Goal: Task Accomplishment & Management: Manage account settings

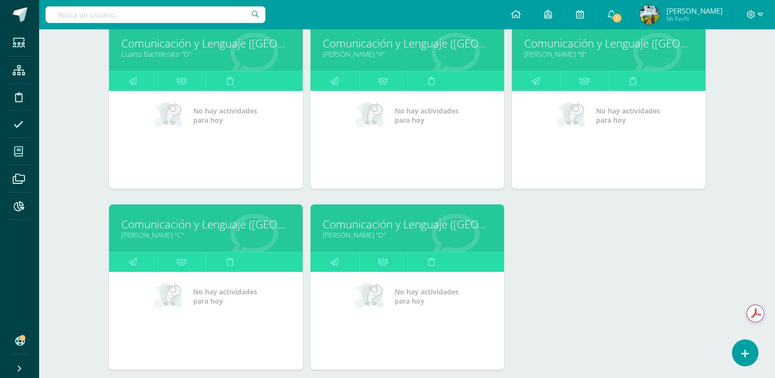
scroll to position [342, 0]
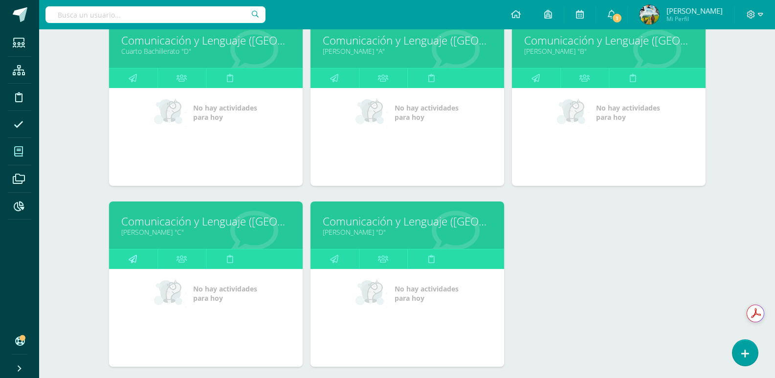
type input "ingl"
click at [132, 261] on icon at bounding box center [133, 259] width 8 height 19
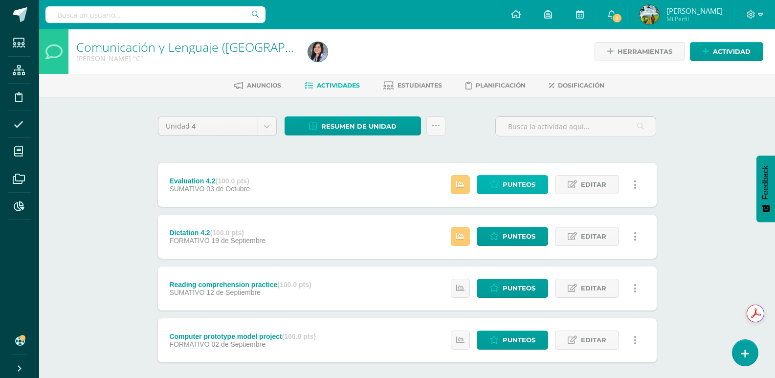
click at [518, 188] on span "Punteos" at bounding box center [519, 185] width 33 height 18
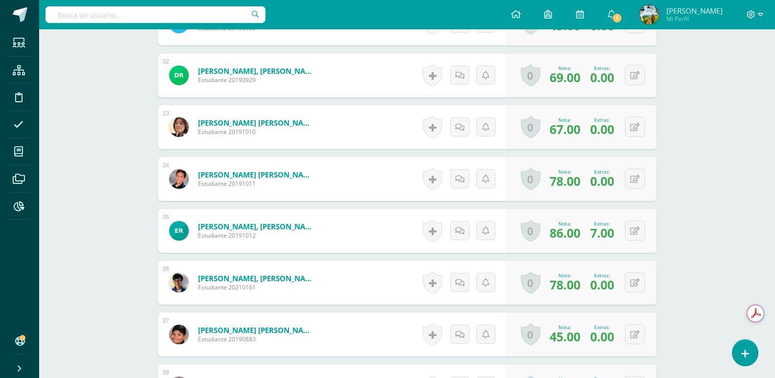
scroll to position [2227, 0]
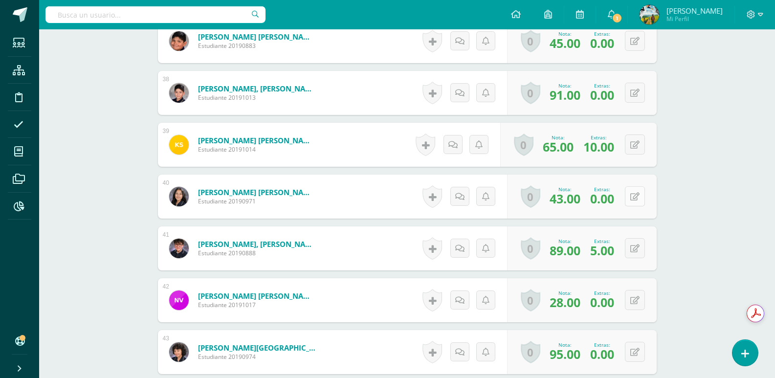
click at [634, 196] on icon at bounding box center [635, 197] width 9 height 8
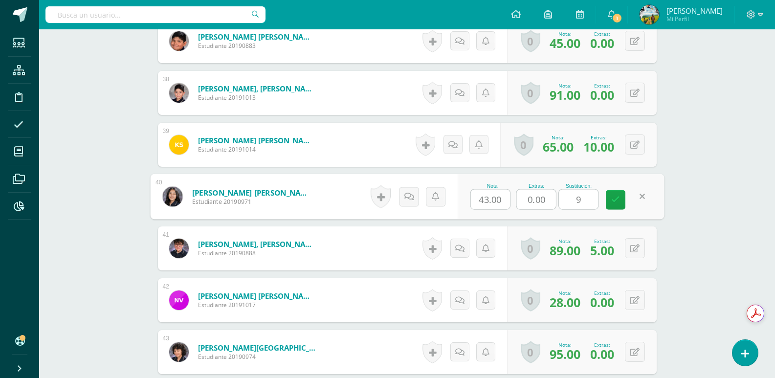
type input "90"
click at [619, 204] on icon at bounding box center [616, 200] width 9 height 8
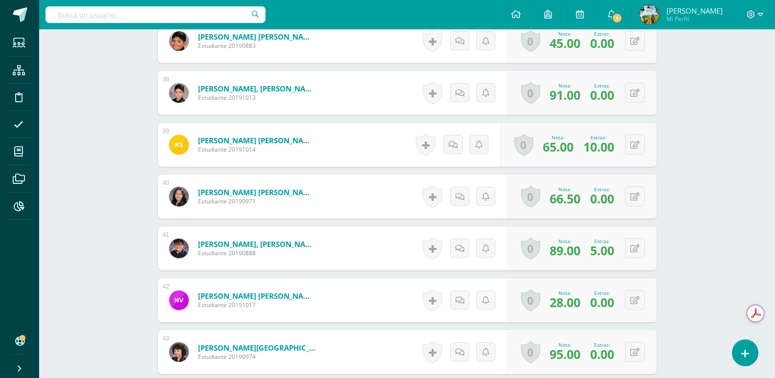
click at [257, 192] on link "Sazo Hernández, Diana Marcela" at bounding box center [256, 192] width 117 height 10
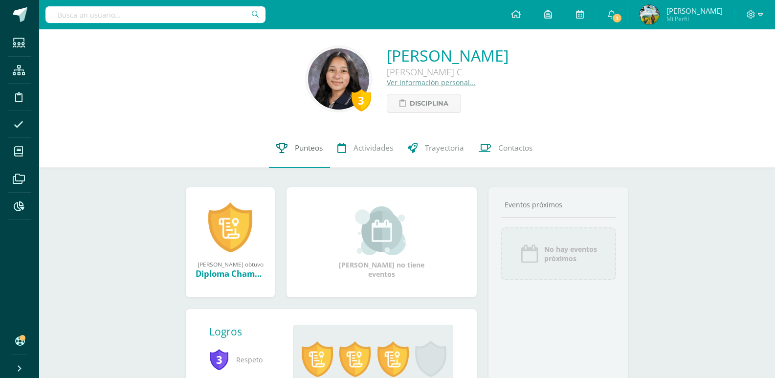
click at [315, 149] on span "Punteos" at bounding box center [309, 148] width 28 height 10
click at [305, 154] on link "Punteos" at bounding box center [299, 148] width 61 height 39
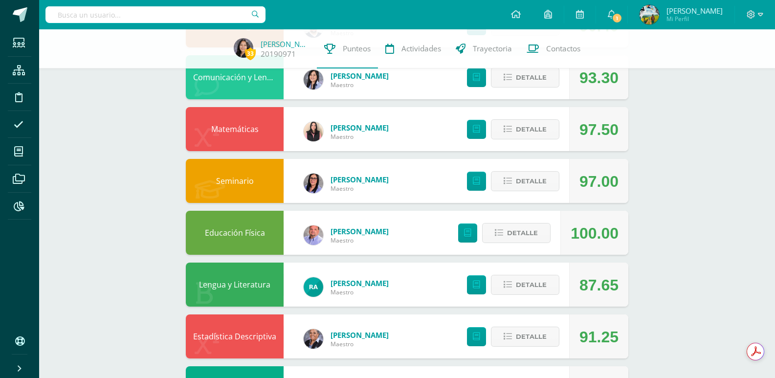
scroll to position [196, 0]
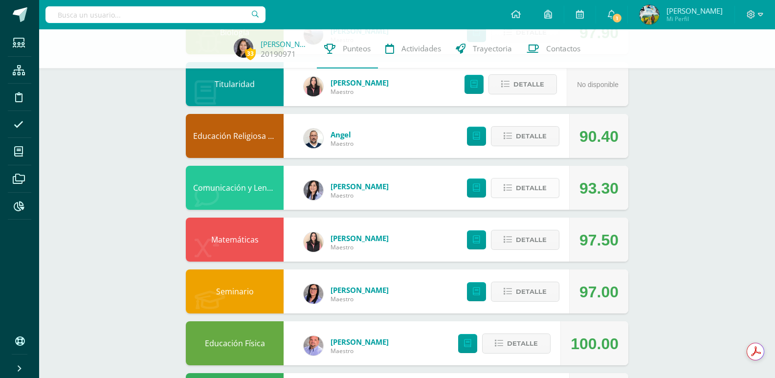
click at [517, 190] on span "Detalle" at bounding box center [531, 188] width 31 height 18
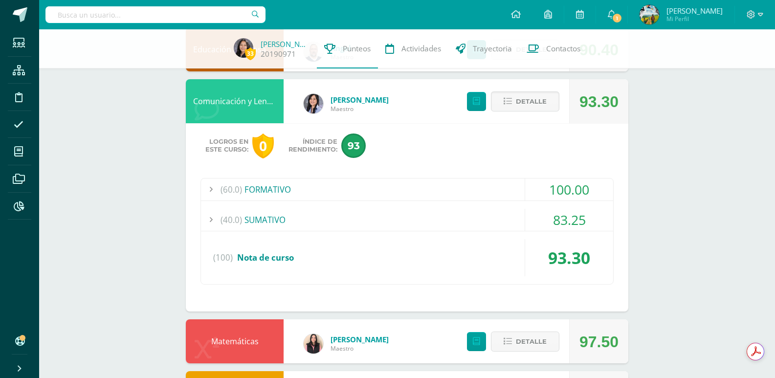
scroll to position [294, 0]
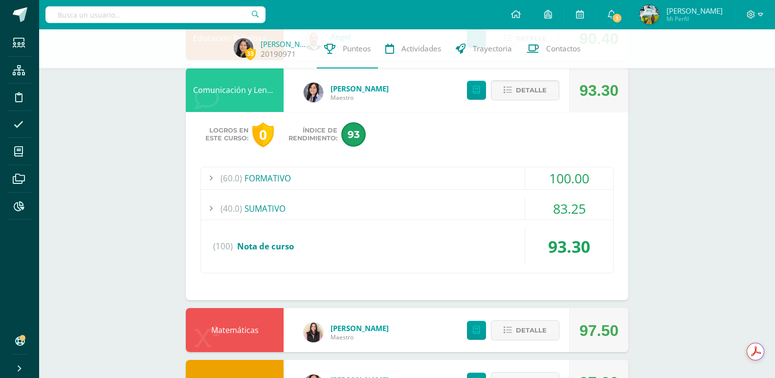
click at [277, 182] on div "(60.0) FORMATIVO" at bounding box center [407, 178] width 412 height 22
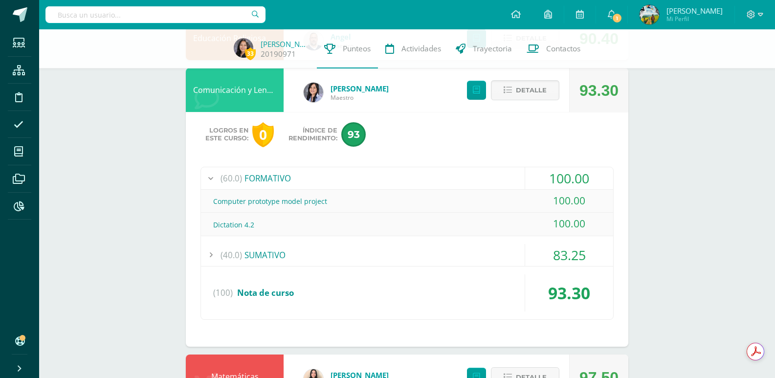
click at [277, 182] on div "(60.0) FORMATIVO" at bounding box center [407, 178] width 412 height 22
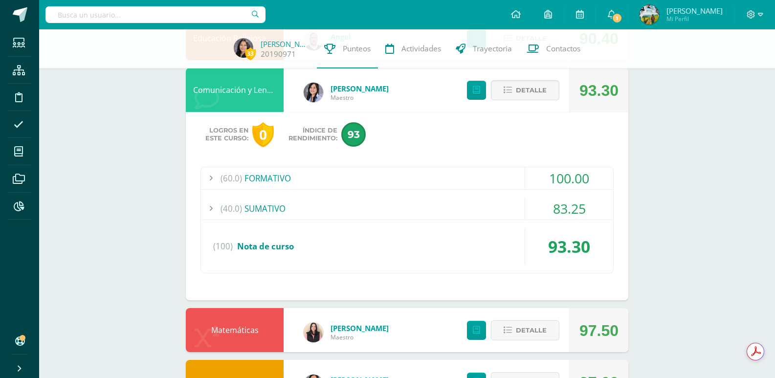
click at [272, 209] on div "(40.0) SUMATIVO" at bounding box center [407, 209] width 412 height 22
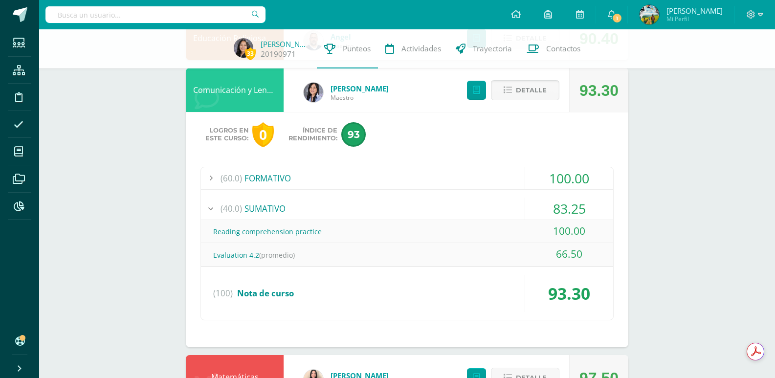
click at [98, 140] on div "33 Diana Sazo 20190971 Punteos Actividades Trayectoria Contactos Pendiente Unid…" at bounding box center [407, 259] width 736 height 1046
click at [24, 78] on span at bounding box center [19, 70] width 22 height 22
